Goal: Use online tool/utility: Utilize a website feature to perform a specific function

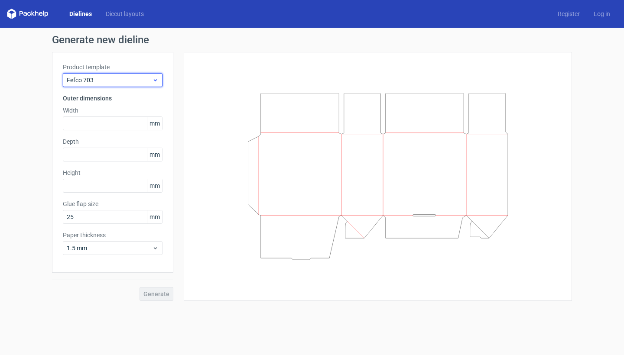
click at [125, 80] on span "Fefco 703" at bounding box center [109, 80] width 85 height 9
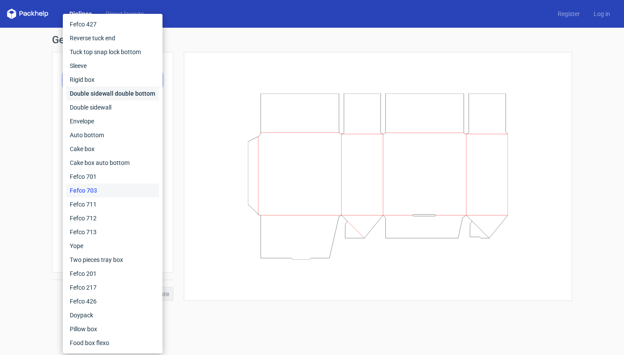
click at [106, 97] on div "Double sidewall double bottom" at bounding box center [112, 94] width 93 height 14
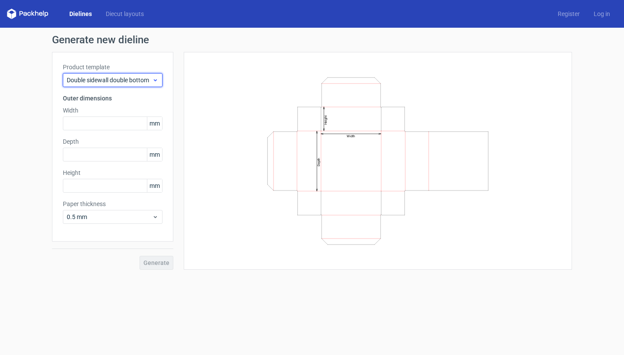
click at [118, 76] on span "Double sidewall double bottom" at bounding box center [109, 80] width 85 height 9
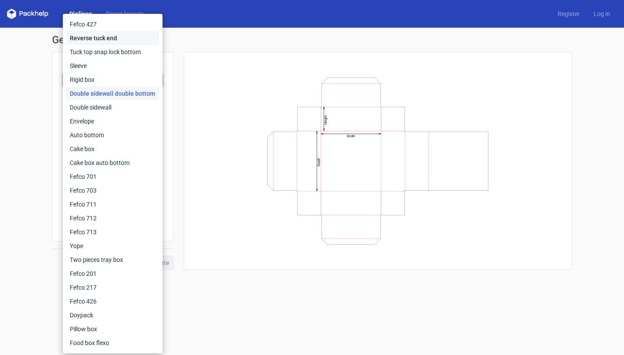
click at [97, 40] on div "Reverse tuck end" at bounding box center [112, 38] width 93 height 14
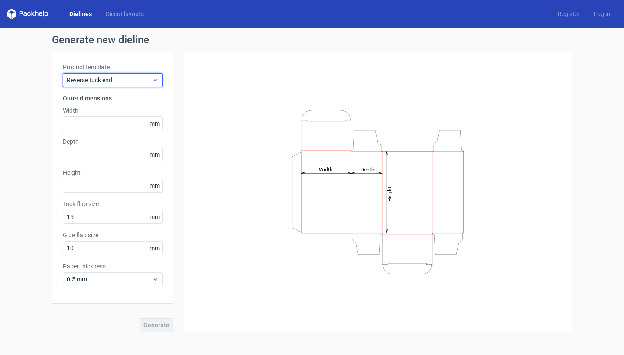
click at [102, 79] on span "Reverse tuck end" at bounding box center [109, 80] width 85 height 9
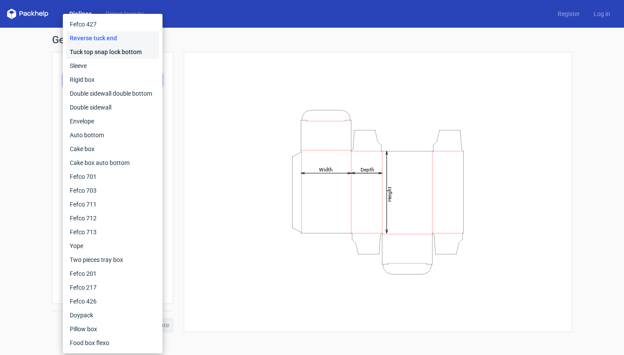
click at [104, 52] on div "Tuck top snap lock bottom" at bounding box center [112, 52] width 93 height 14
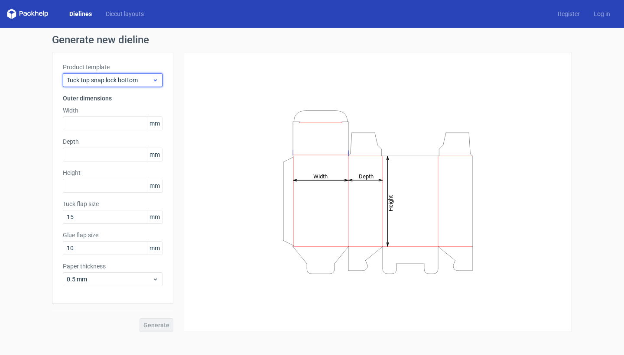
click at [105, 84] on div "Tuck top snap lock bottom" at bounding box center [113, 80] width 100 height 14
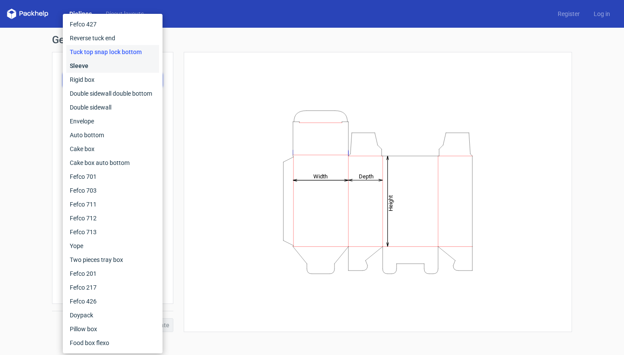
click at [100, 68] on div "Sleeve" at bounding box center [112, 66] width 93 height 14
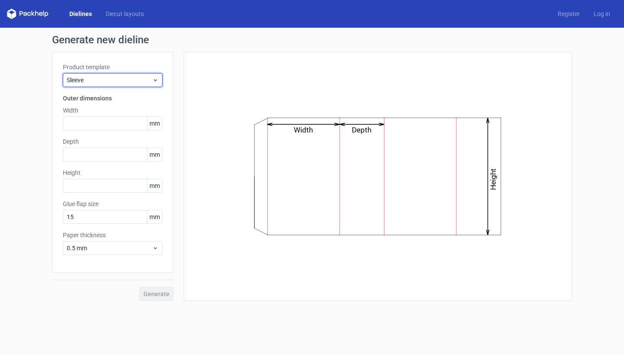
click at [107, 75] on div "Sleeve" at bounding box center [113, 80] width 100 height 14
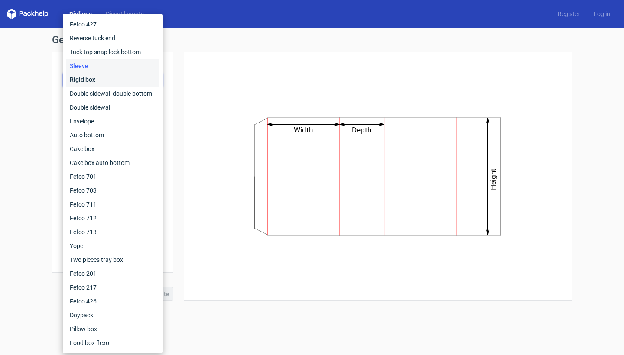
click at [105, 81] on div "Rigid box" at bounding box center [112, 80] width 93 height 14
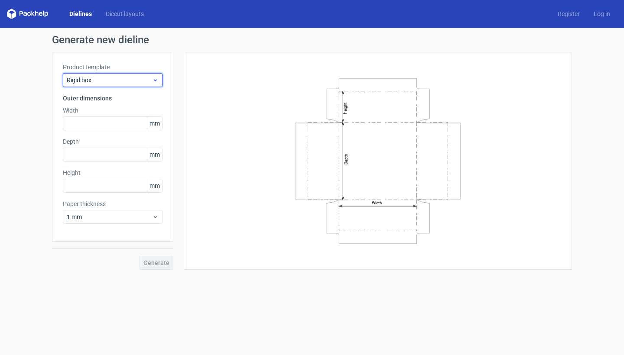
click at [118, 81] on span "Rigid box" at bounding box center [109, 80] width 85 height 9
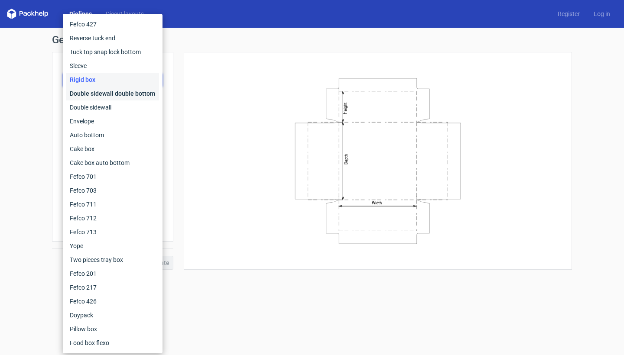
click at [110, 91] on div "Double sidewall double bottom" at bounding box center [112, 94] width 93 height 14
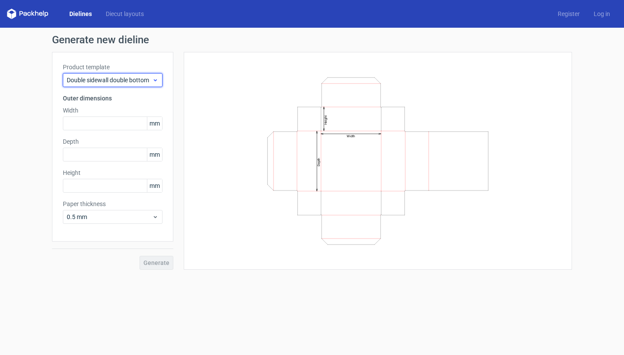
click at [120, 80] on span "Double sidewall double bottom" at bounding box center [109, 80] width 85 height 9
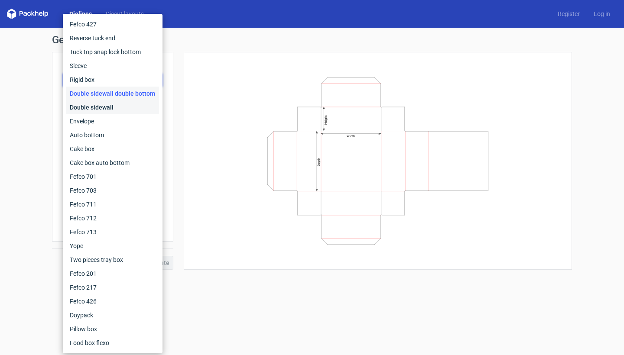
click at [113, 102] on div "Double sidewall" at bounding box center [112, 107] width 93 height 14
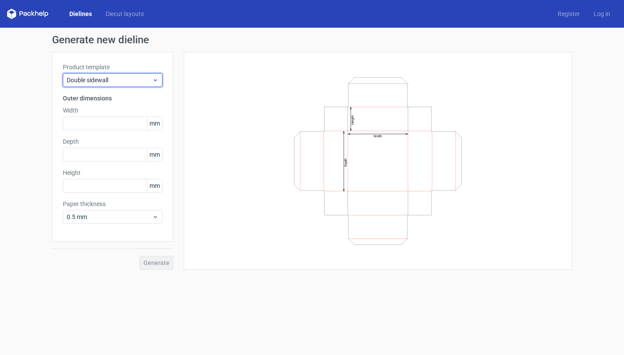
click at [124, 80] on span "Double sidewall" at bounding box center [109, 80] width 85 height 9
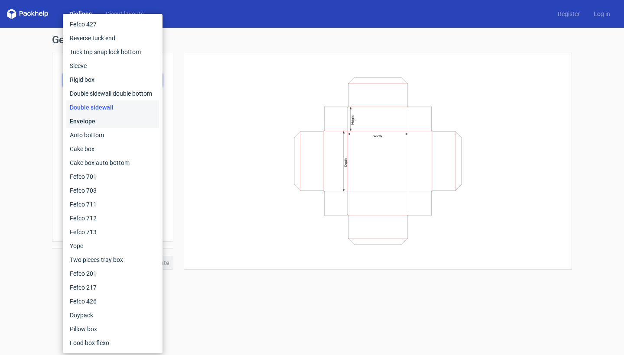
click at [110, 120] on div "Envelope" at bounding box center [112, 121] width 93 height 14
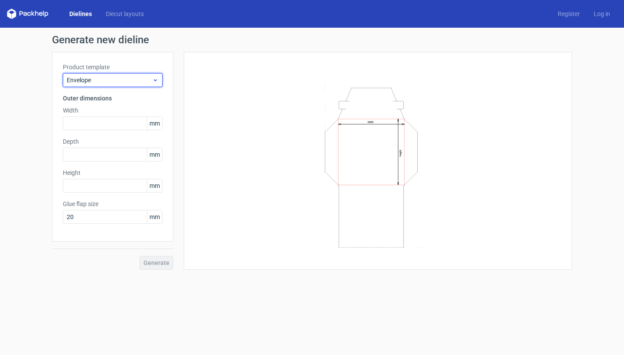
click at [120, 77] on span "Envelope" at bounding box center [109, 80] width 85 height 9
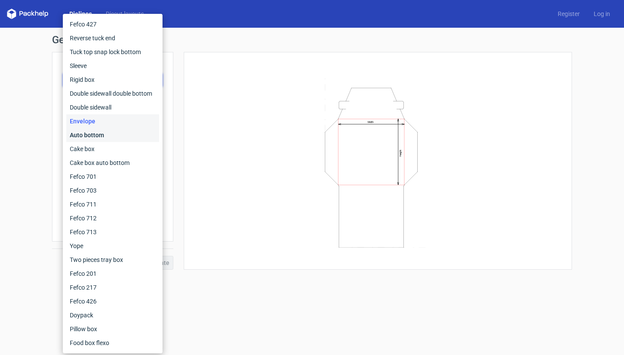
click at [107, 135] on div "Auto bottom" at bounding box center [112, 135] width 93 height 14
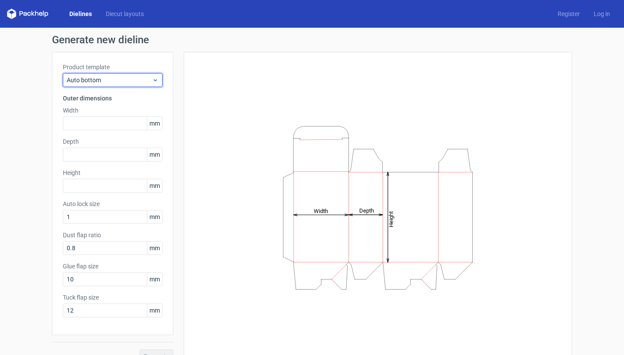
click at [121, 81] on span "Auto bottom" at bounding box center [109, 80] width 85 height 9
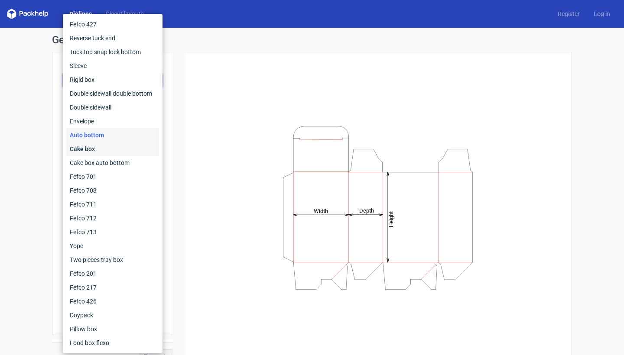
click at [101, 154] on div "Cake box" at bounding box center [112, 149] width 93 height 14
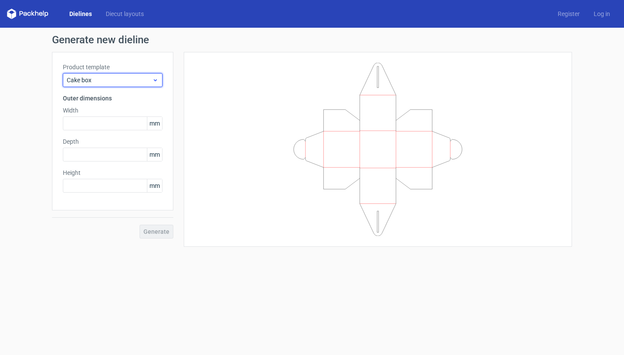
click at [114, 84] on div "Cake box" at bounding box center [113, 80] width 100 height 14
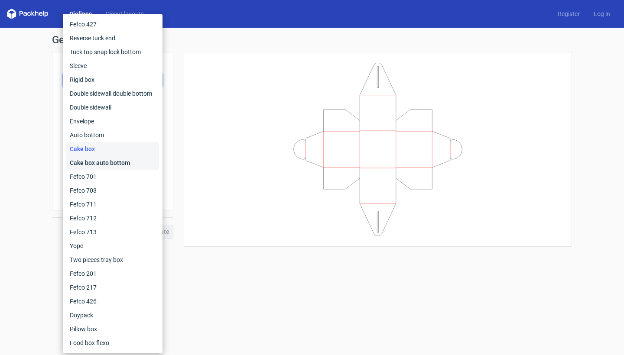
click at [97, 162] on div "Cake box auto bottom" at bounding box center [112, 163] width 93 height 14
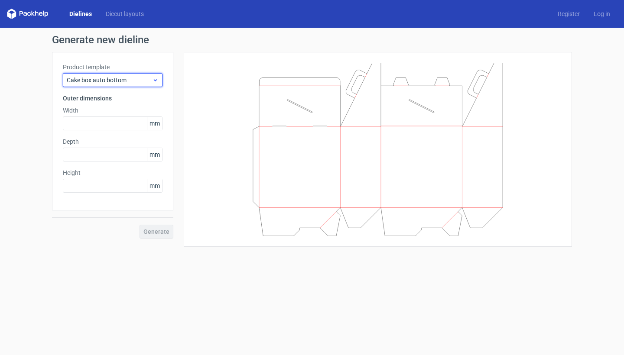
click at [114, 86] on div "Cake box auto bottom" at bounding box center [113, 80] width 100 height 14
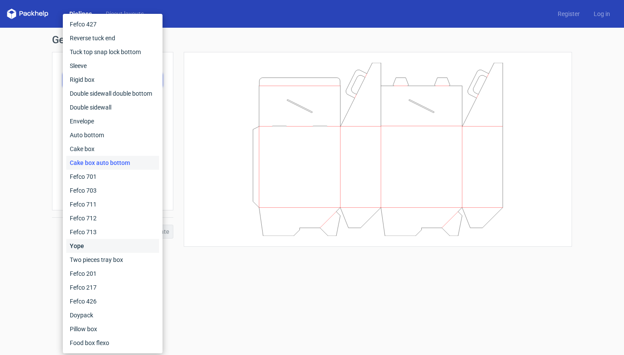
click at [87, 246] on div "Yope" at bounding box center [112, 246] width 93 height 14
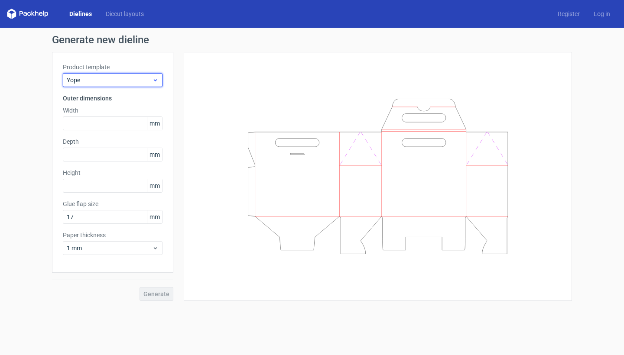
click at [114, 83] on span "Yope" at bounding box center [109, 80] width 85 height 9
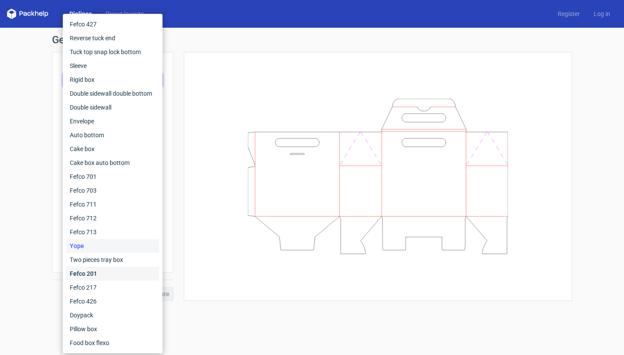
click at [82, 269] on div "Fefco 201" at bounding box center [112, 274] width 93 height 14
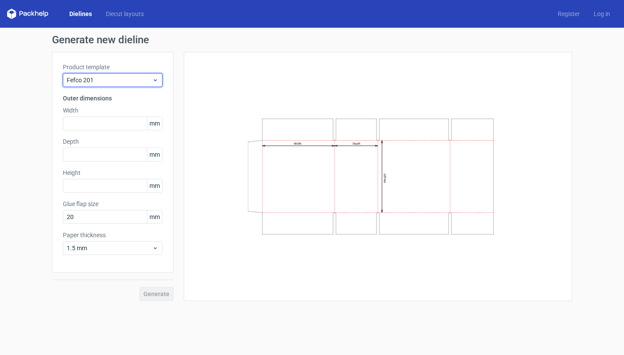
click at [107, 81] on span "Fefco 201" at bounding box center [109, 80] width 85 height 9
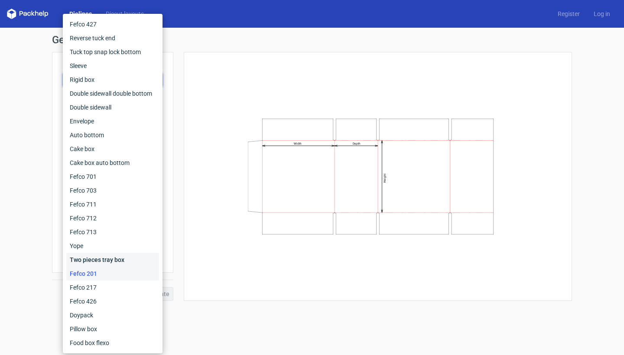
click at [92, 257] on div "Two pieces tray box" at bounding box center [112, 260] width 93 height 14
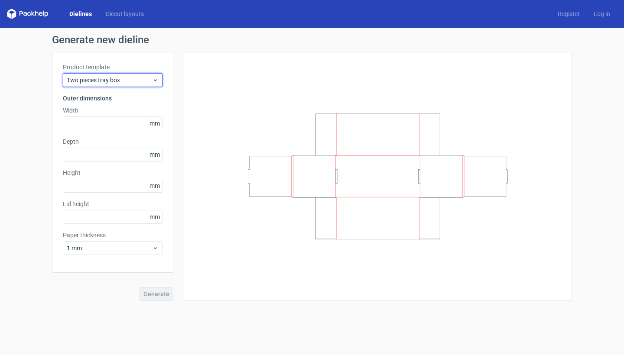
click at [105, 77] on span "Two pieces tray box" at bounding box center [109, 80] width 85 height 9
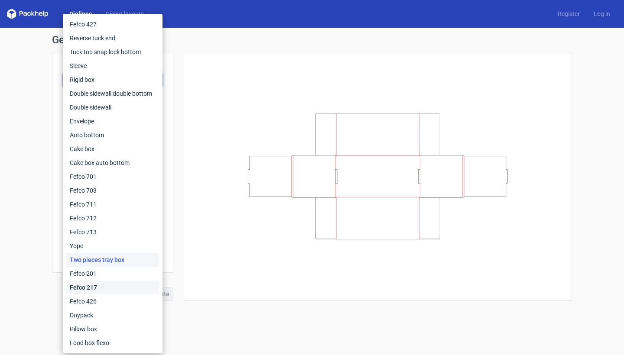
click at [94, 288] on div "Fefco 217" at bounding box center [112, 288] width 93 height 14
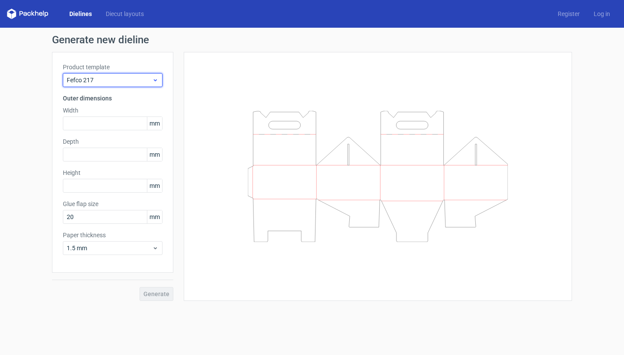
click at [126, 81] on span "Fefco 217" at bounding box center [109, 80] width 85 height 9
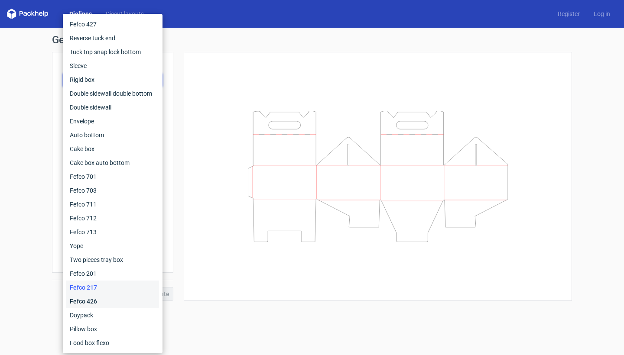
click at [104, 298] on div "Fefco 426" at bounding box center [112, 302] width 93 height 14
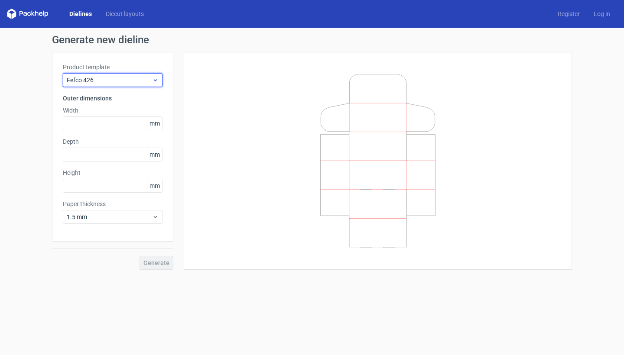
click at [142, 77] on span "Fefco 426" at bounding box center [109, 80] width 85 height 9
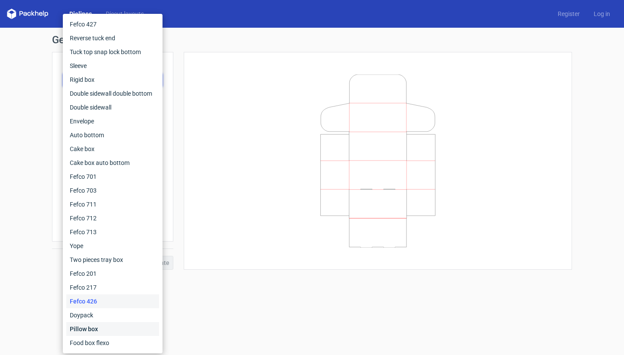
click at [103, 330] on div "Pillow box" at bounding box center [112, 329] width 93 height 14
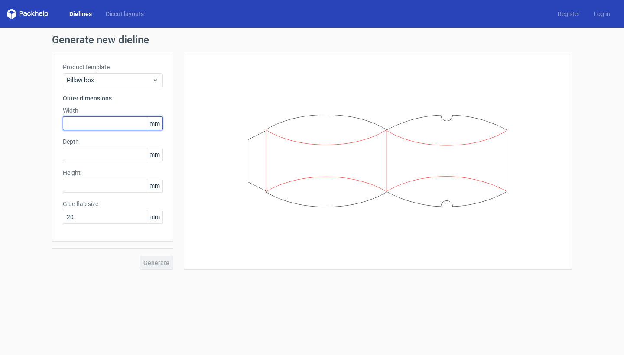
click at [69, 125] on input "text" at bounding box center [113, 124] width 100 height 14
type input "250"
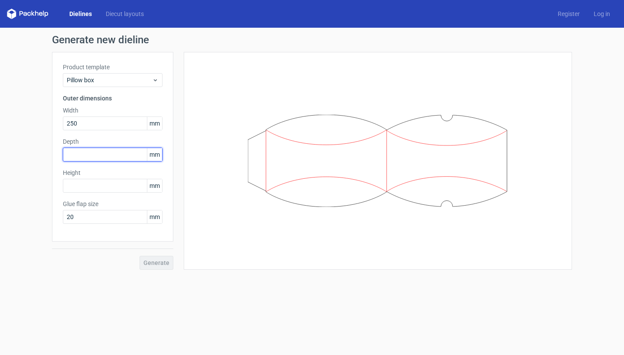
click at [130, 157] on input "text" at bounding box center [113, 155] width 100 height 14
type input "165"
click at [123, 189] on input "text" at bounding box center [113, 186] width 100 height 14
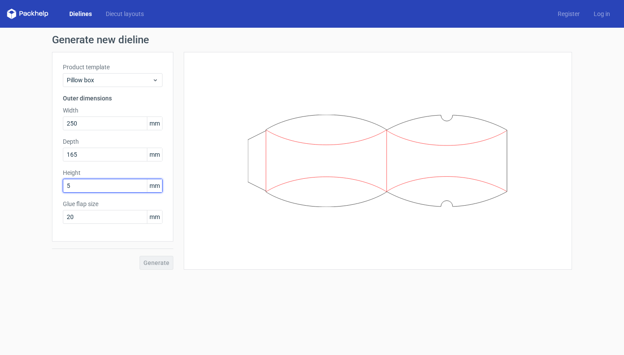
type input "50"
click at [165, 265] on span "Generate" at bounding box center [156, 263] width 26 height 6
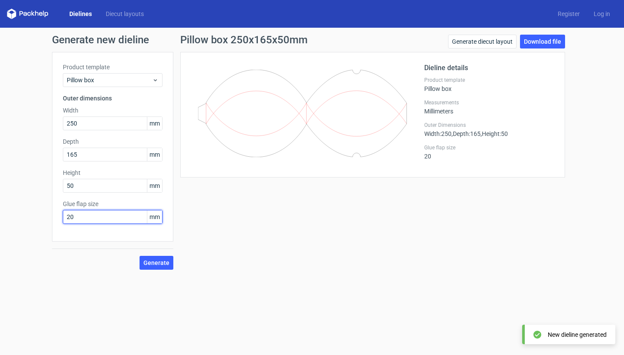
click at [104, 216] on input "20" at bounding box center [113, 217] width 100 height 14
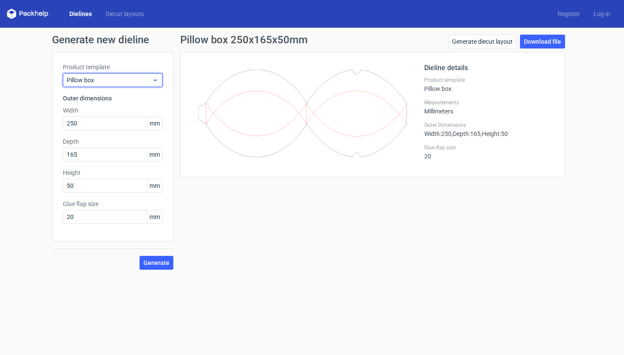
click at [100, 84] on div "Pillow box" at bounding box center [113, 80] width 100 height 14
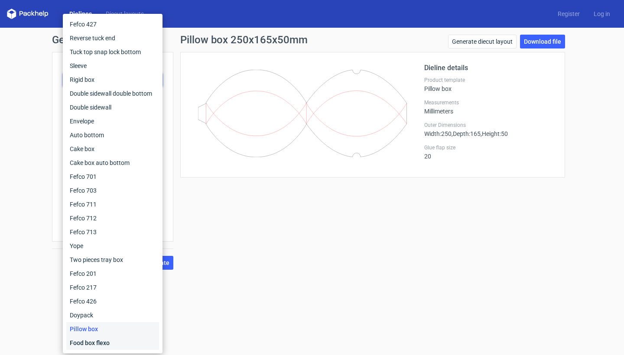
click at [88, 346] on div "Food box flexo" at bounding box center [112, 343] width 93 height 14
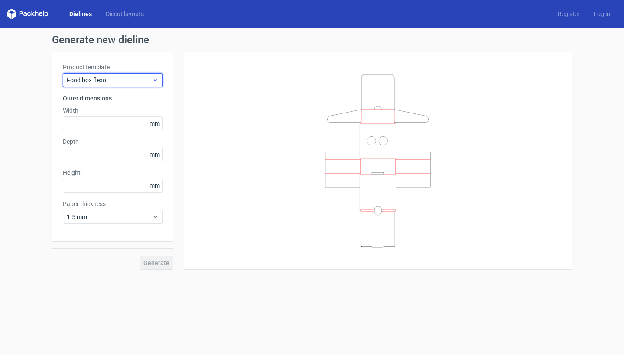
click at [145, 80] on span "Food box flexo" at bounding box center [109, 80] width 85 height 9
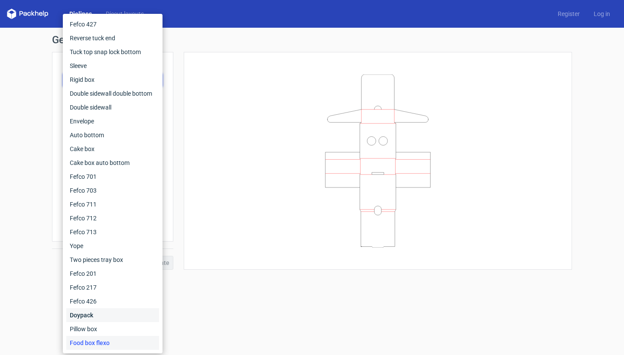
click at [96, 317] on div "Doypack" at bounding box center [112, 315] width 93 height 14
